Goal: Transaction & Acquisition: Purchase product/service

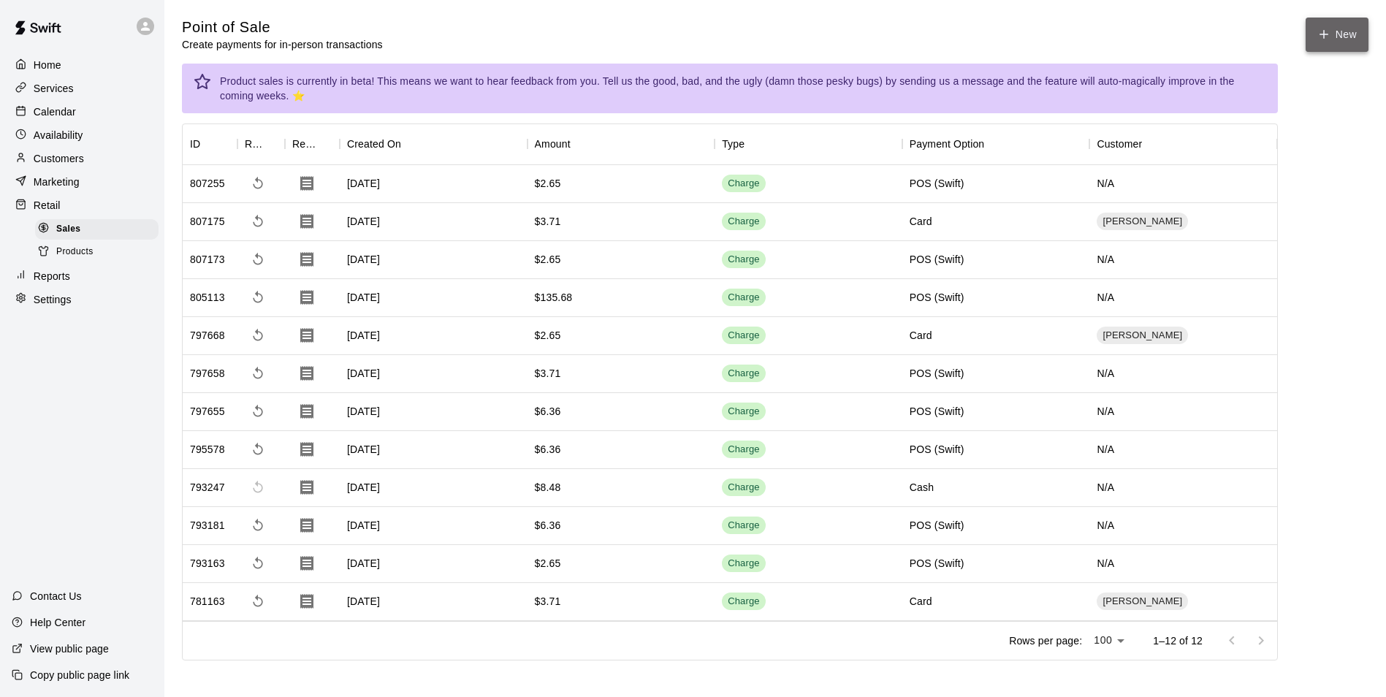
click at [1333, 45] on button "New" at bounding box center [1337, 35] width 63 height 34
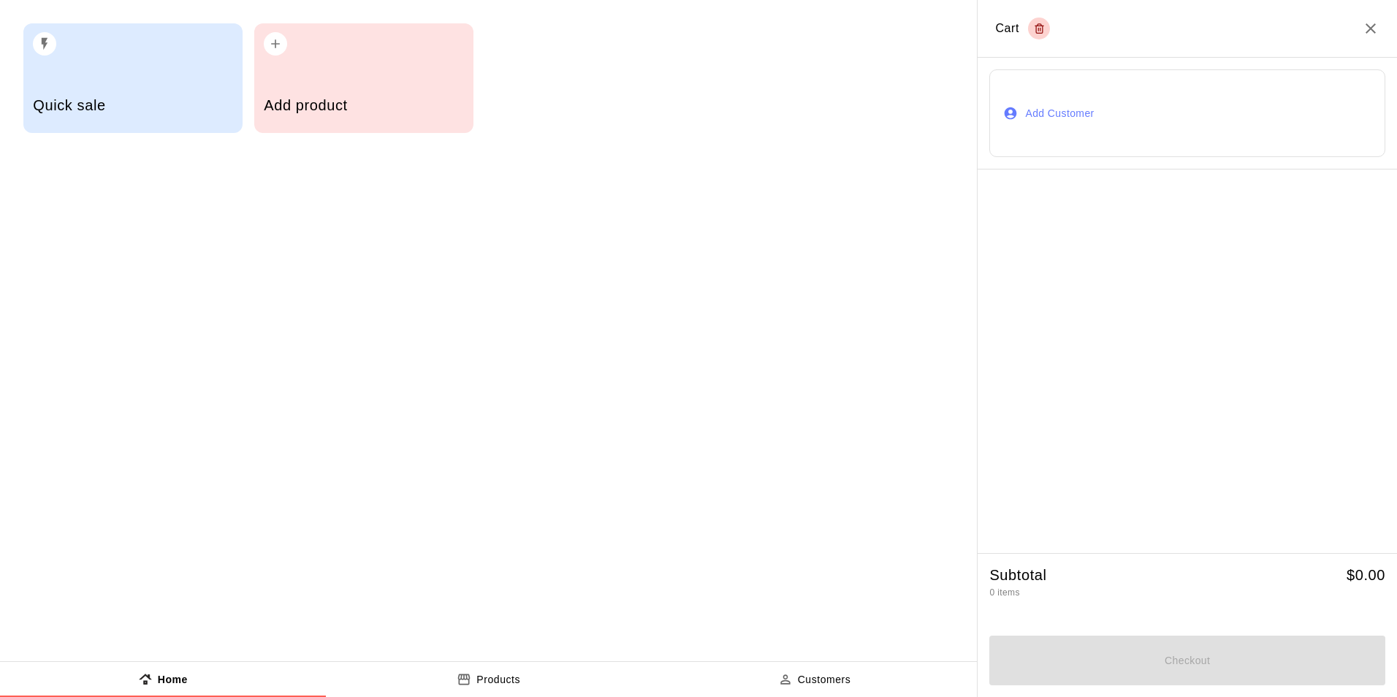
click at [325, 66] on div "Add product" at bounding box center [363, 78] width 219 height 110
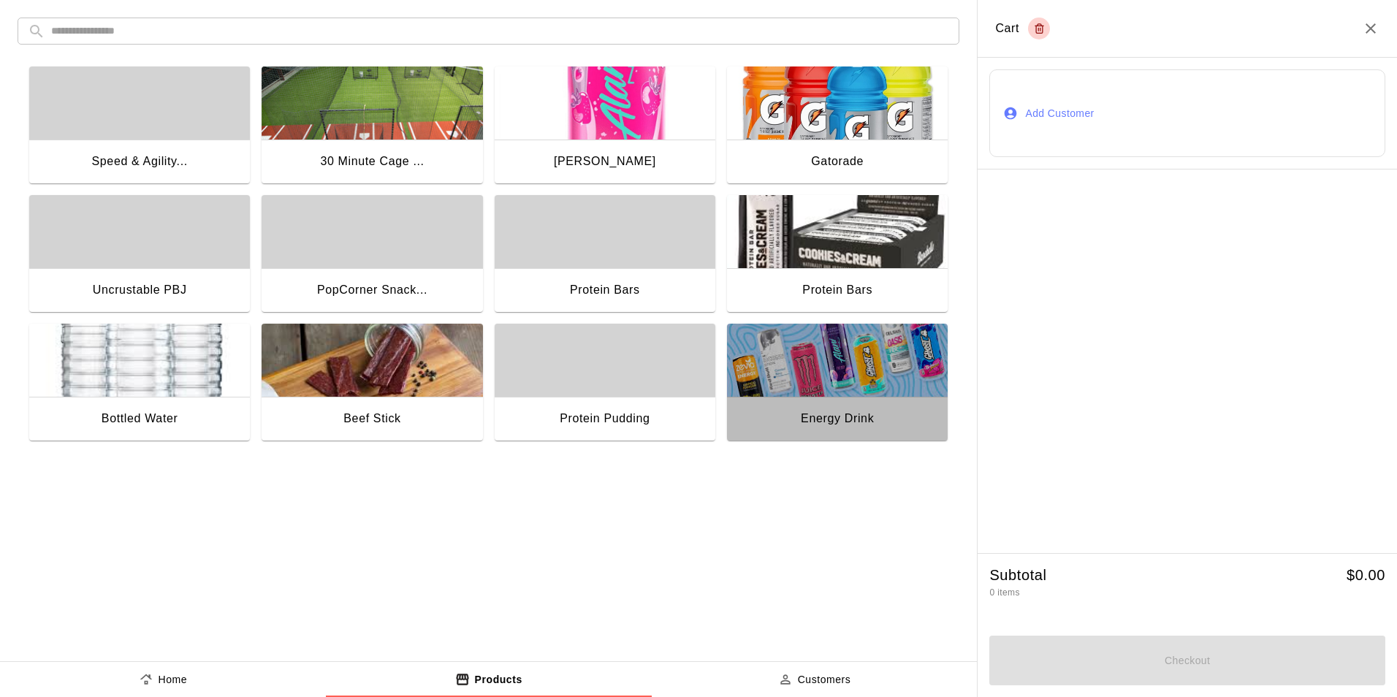
click at [826, 373] on img "button" at bounding box center [837, 360] width 221 height 73
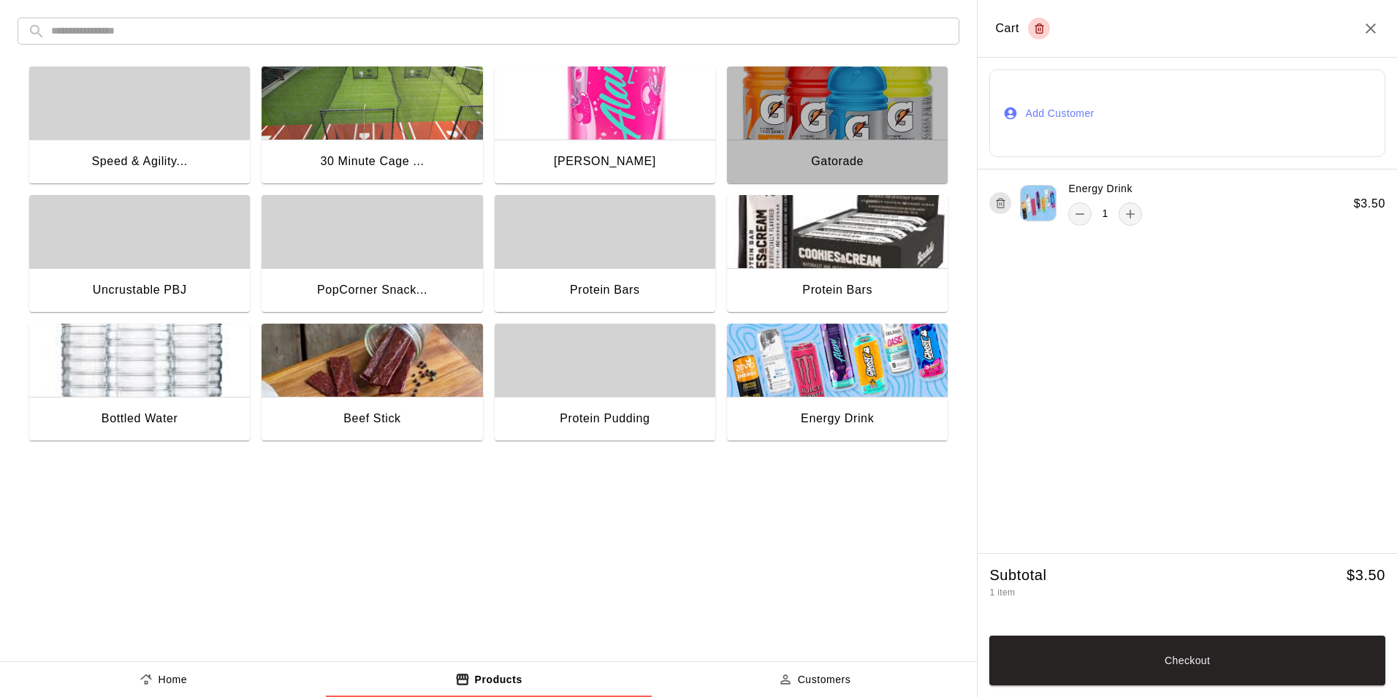
click at [828, 132] on img "button" at bounding box center [837, 103] width 221 height 73
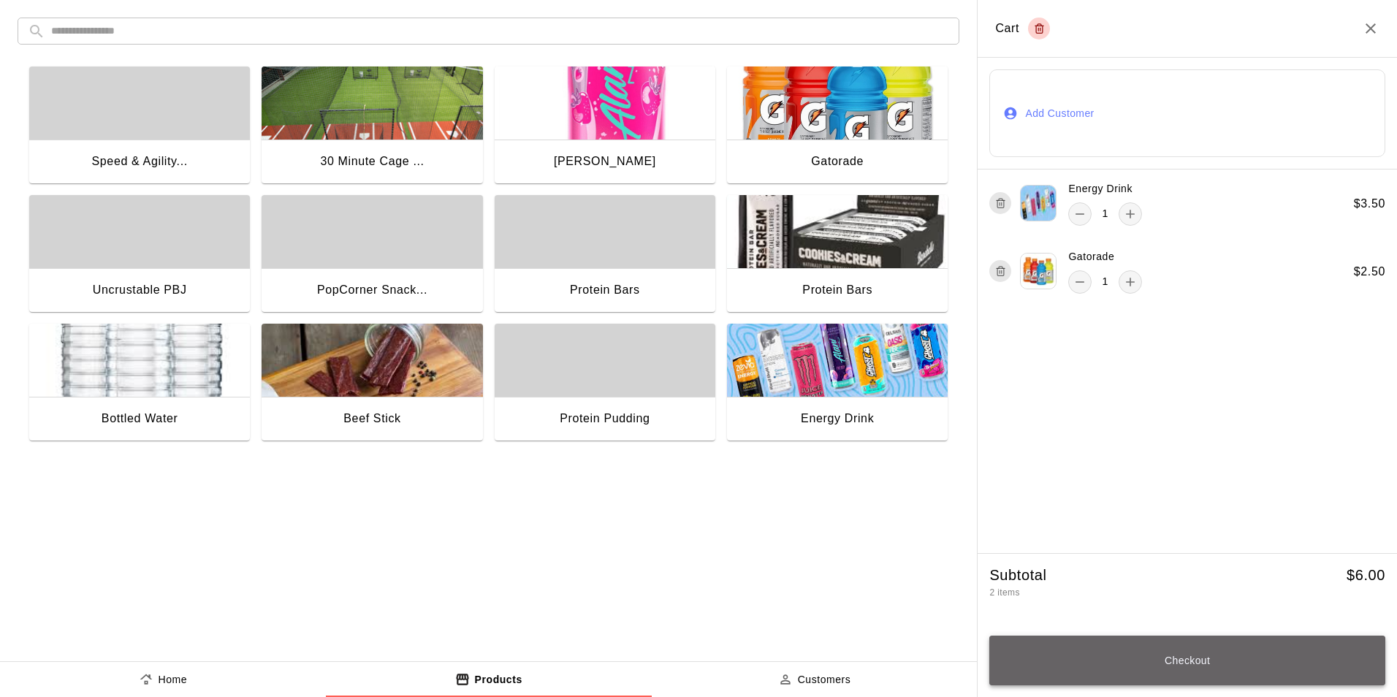
click at [1193, 666] on button "Checkout" at bounding box center [1187, 661] width 396 height 50
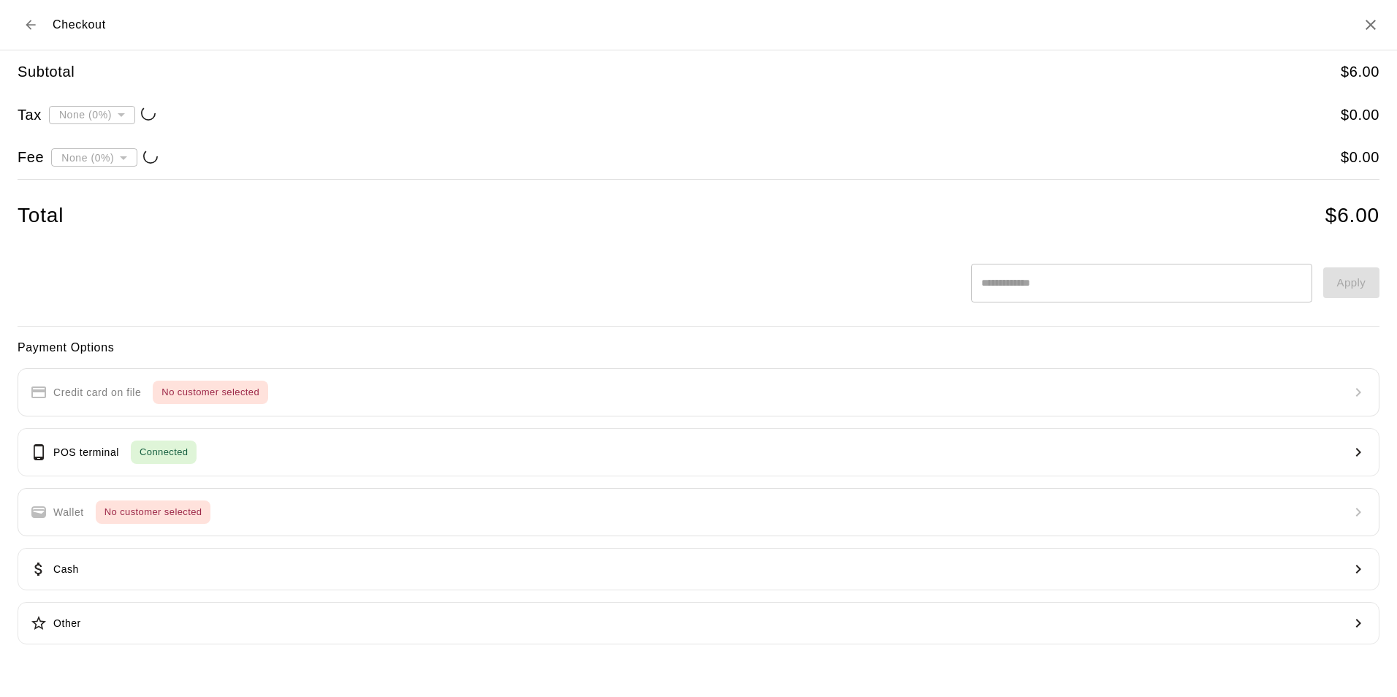
type input "**********"
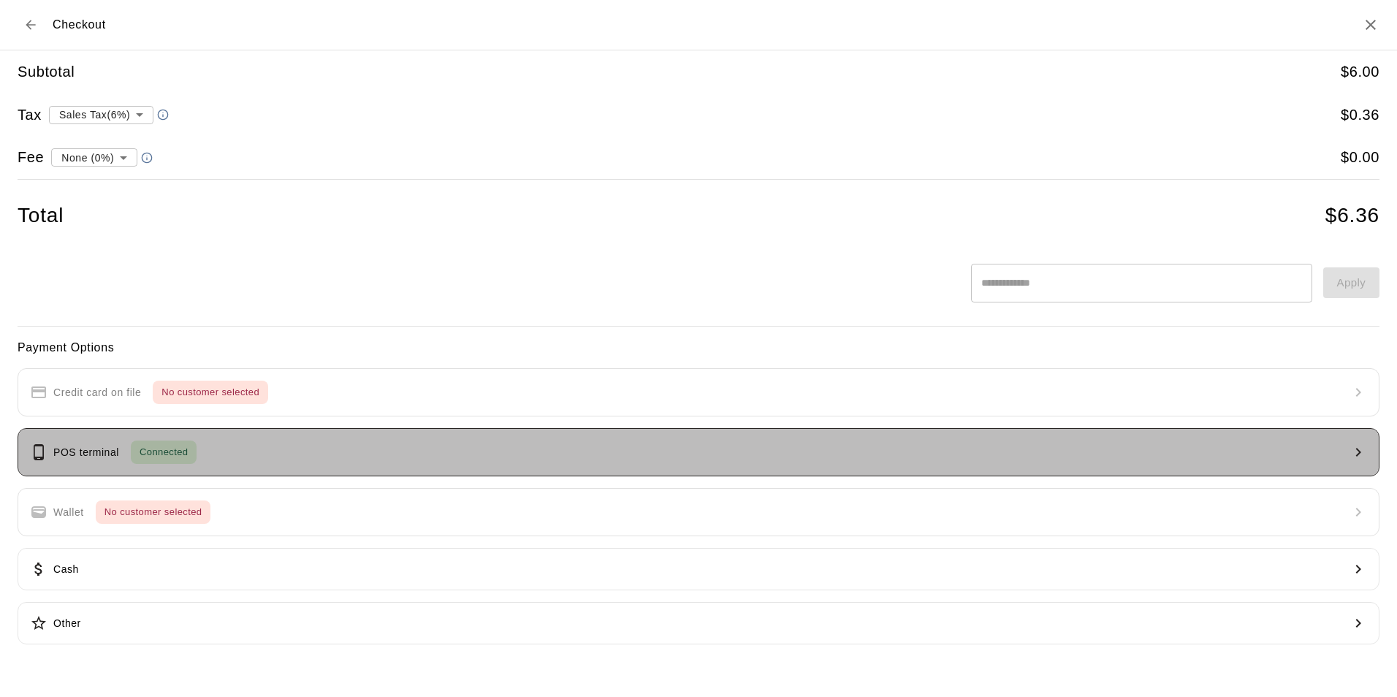
click at [159, 447] on span "Connected" at bounding box center [164, 452] width 66 height 17
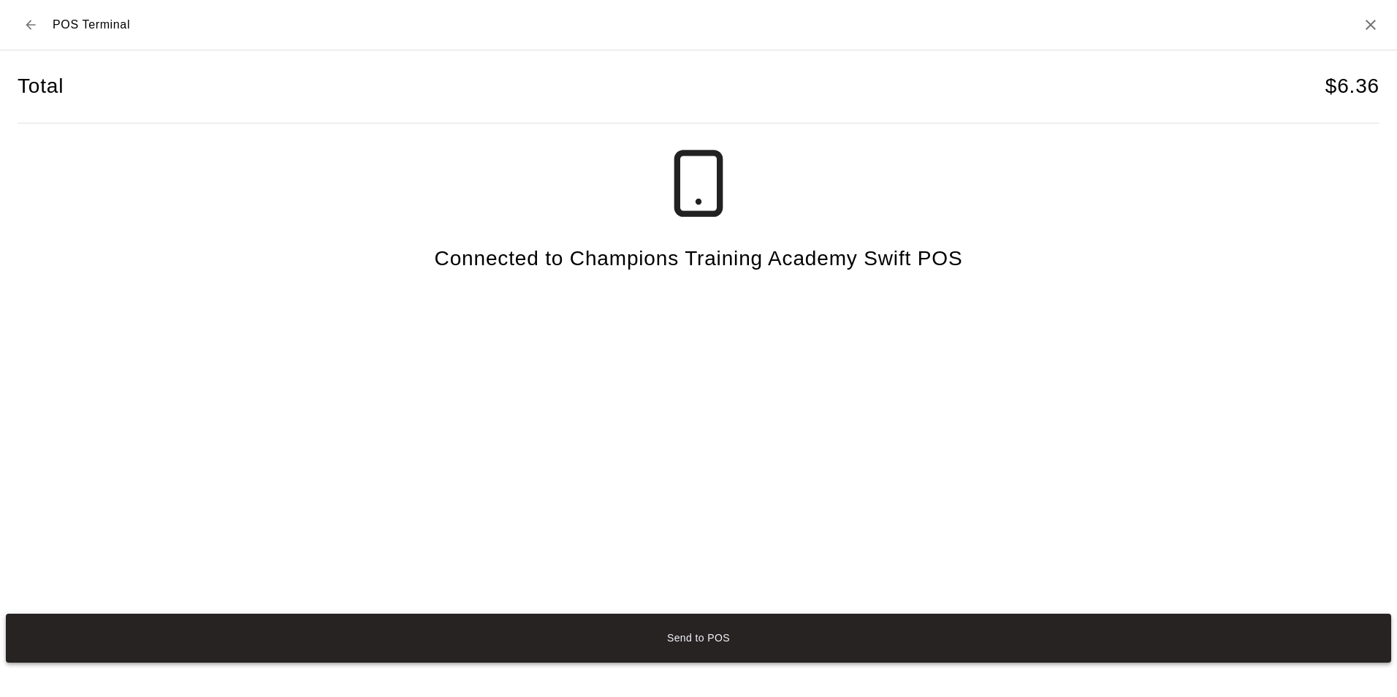
click at [707, 642] on button "Send to POS" at bounding box center [699, 638] width 1386 height 49
